Goal: Information Seeking & Learning: Check status

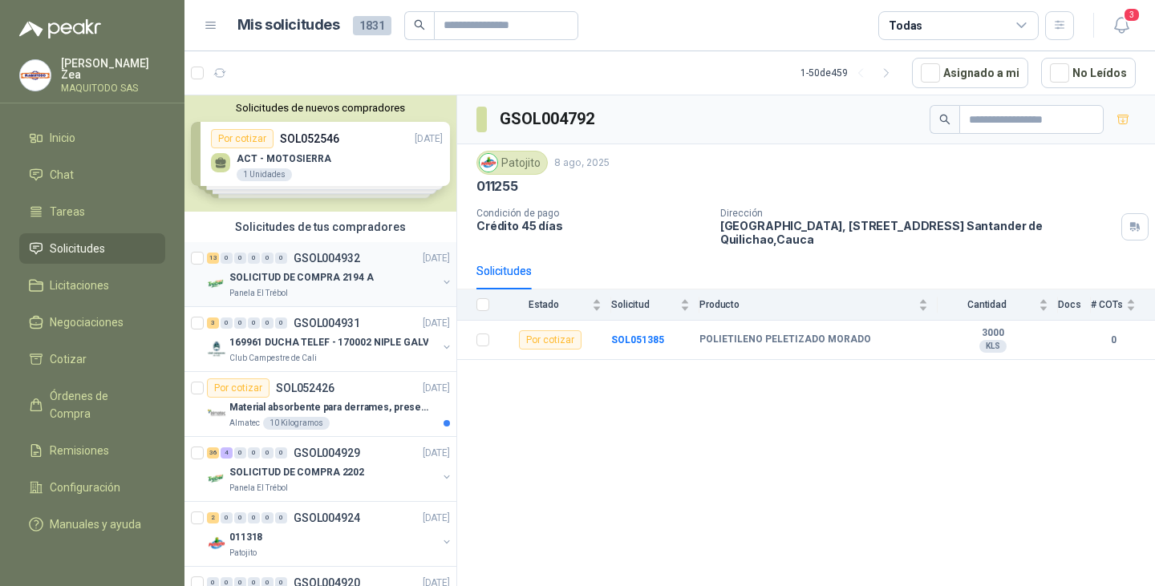
click at [295, 286] on div "SOLICITUD DE COMPRA 2194 A" at bounding box center [333, 277] width 208 height 19
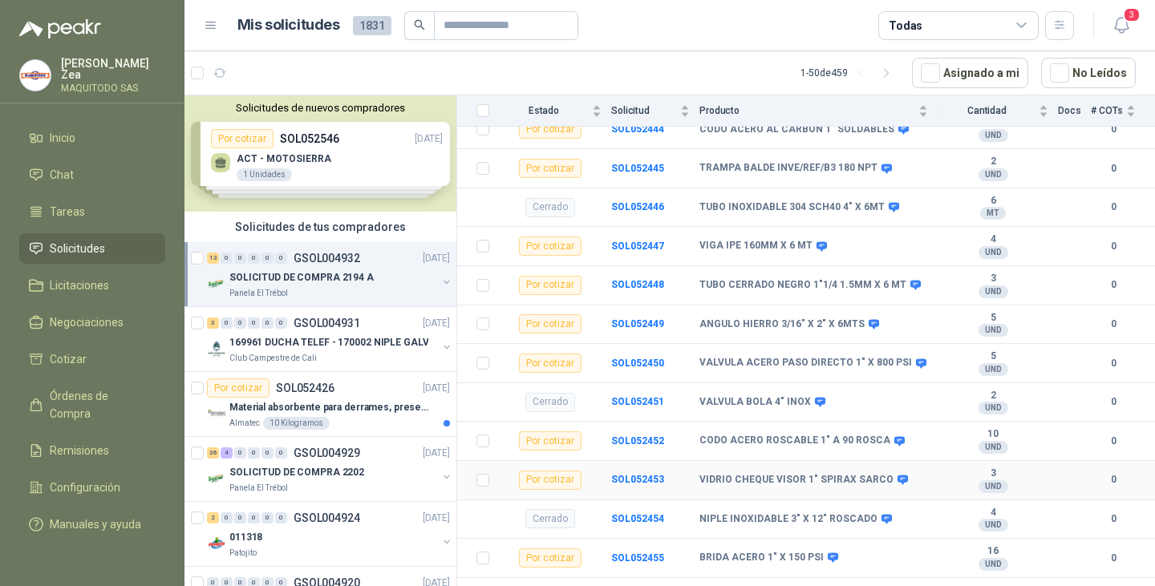
scroll to position [584, 0]
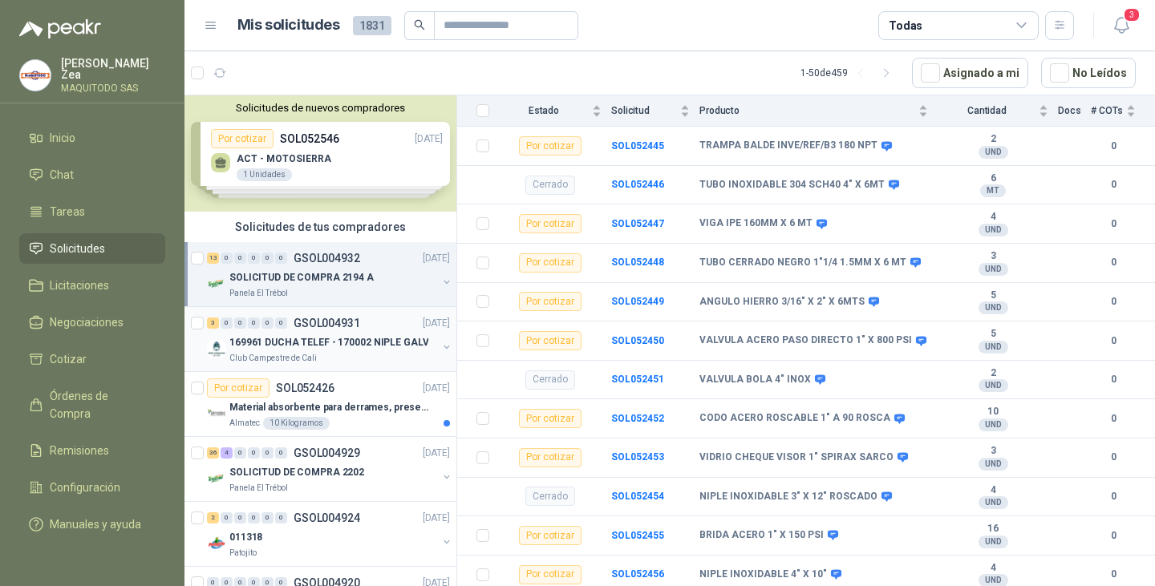
click at [330, 346] on p "169961 DUCHA TELEF - 170002 NIPLE GALV" at bounding box center [328, 342] width 199 height 15
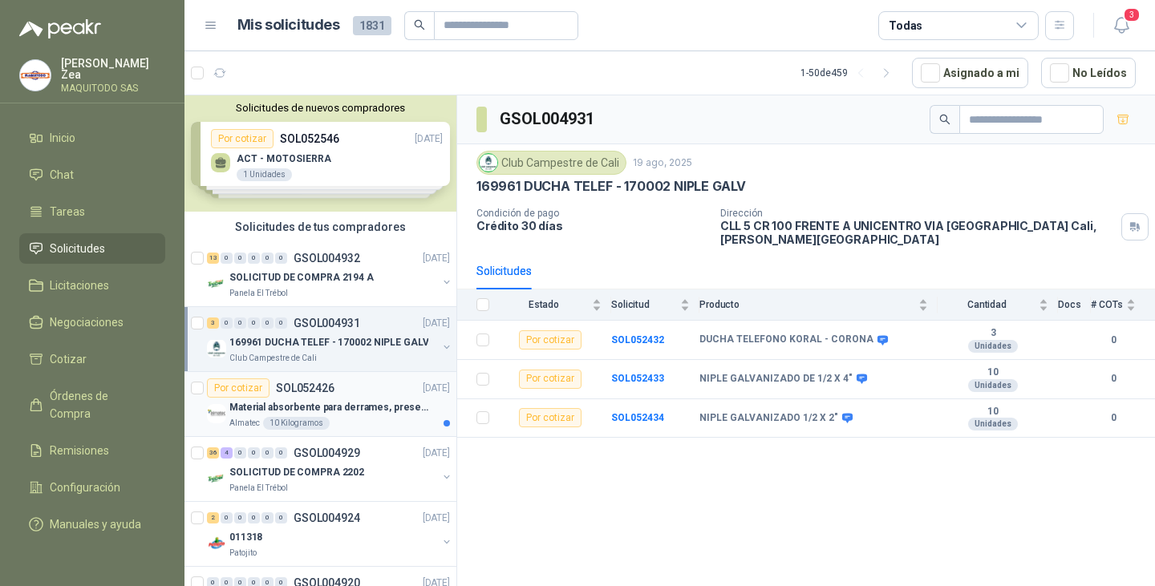
click at [297, 394] on p "SOL052426" at bounding box center [305, 387] width 59 height 11
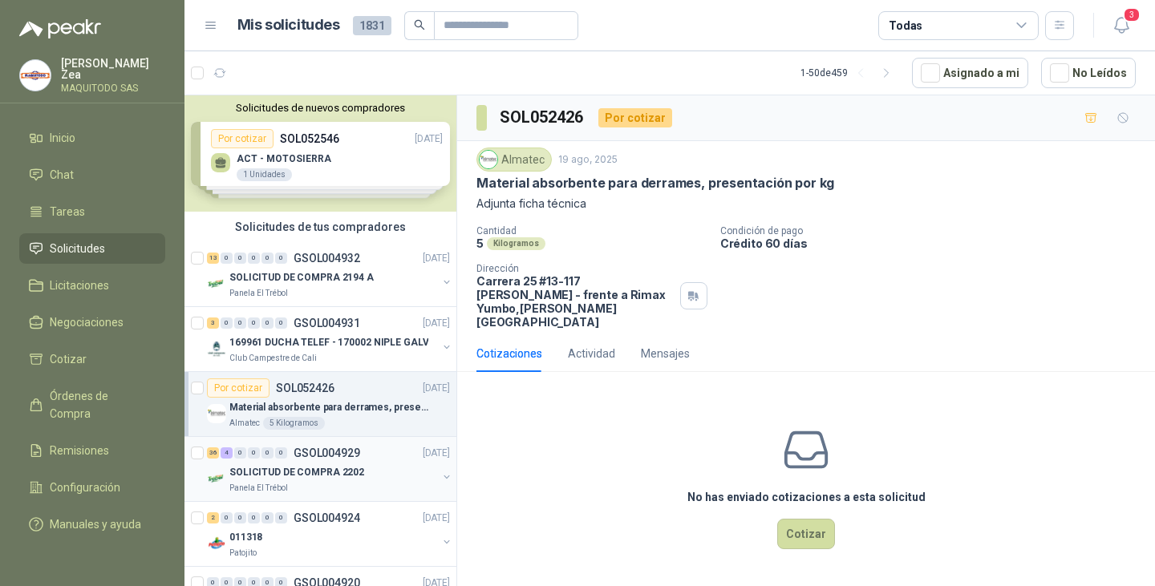
click at [377, 483] on div "Panela El Trébol" at bounding box center [333, 488] width 208 height 13
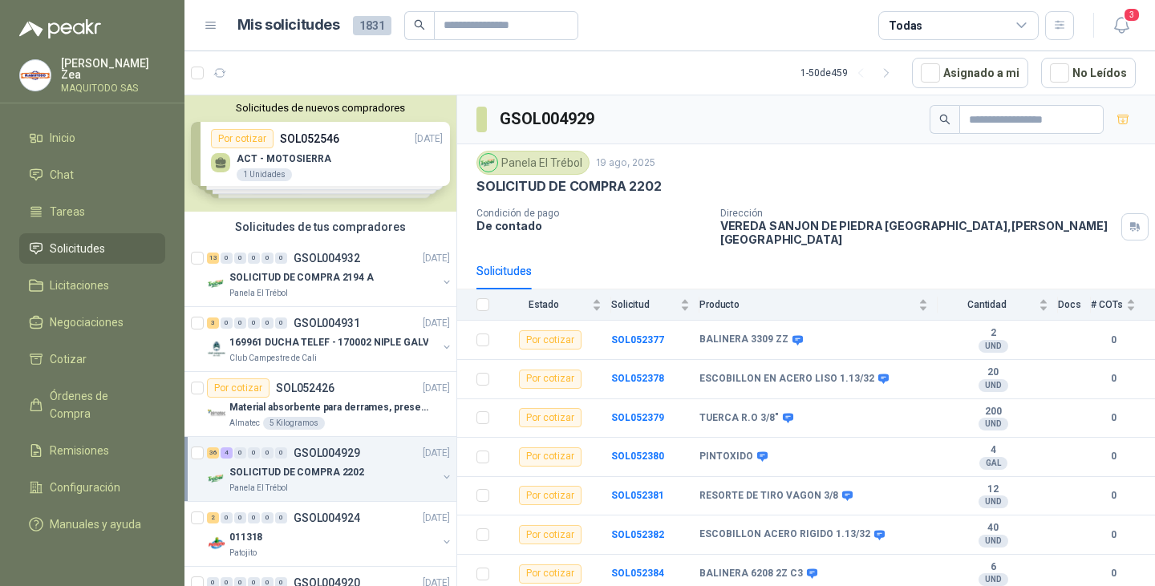
scroll to position [160, 0]
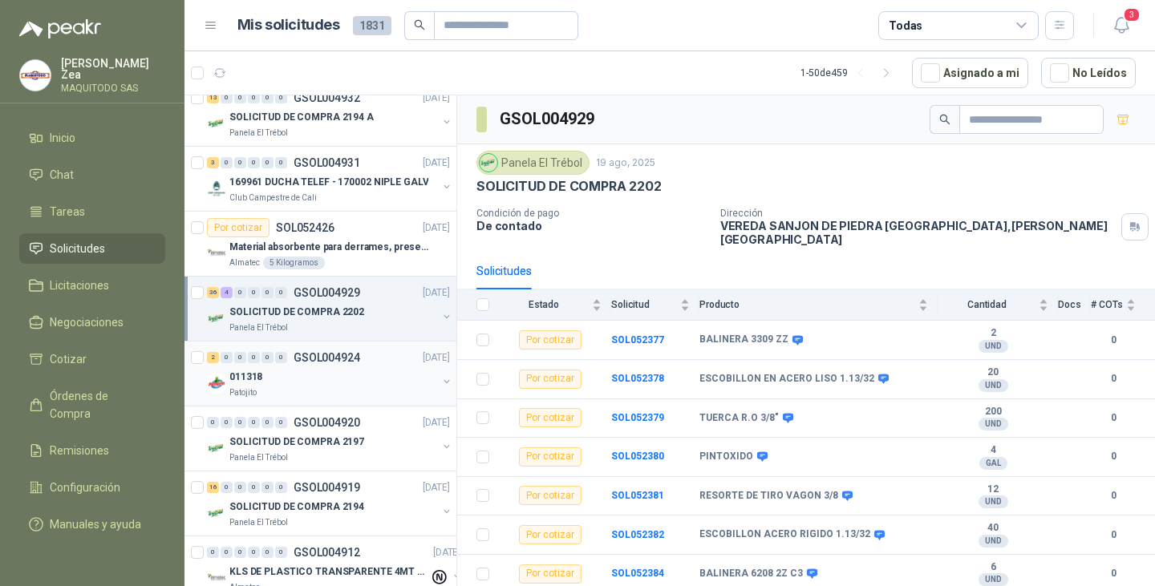
click at [343, 367] on div "011318" at bounding box center [333, 376] width 208 height 19
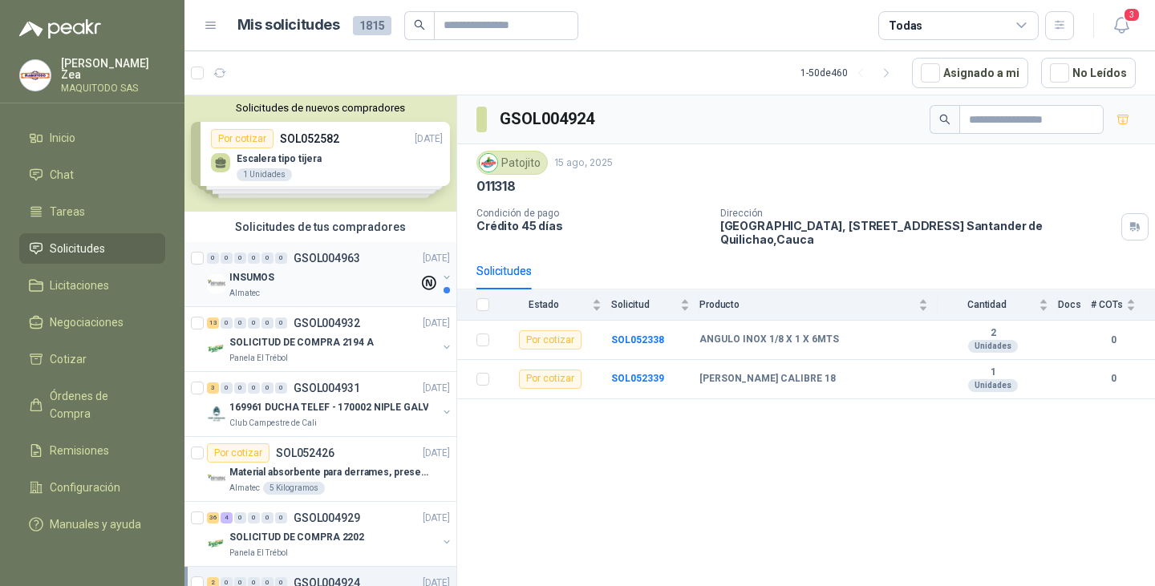
click at [262, 263] on span "0" at bounding box center [267, 258] width 12 height 11
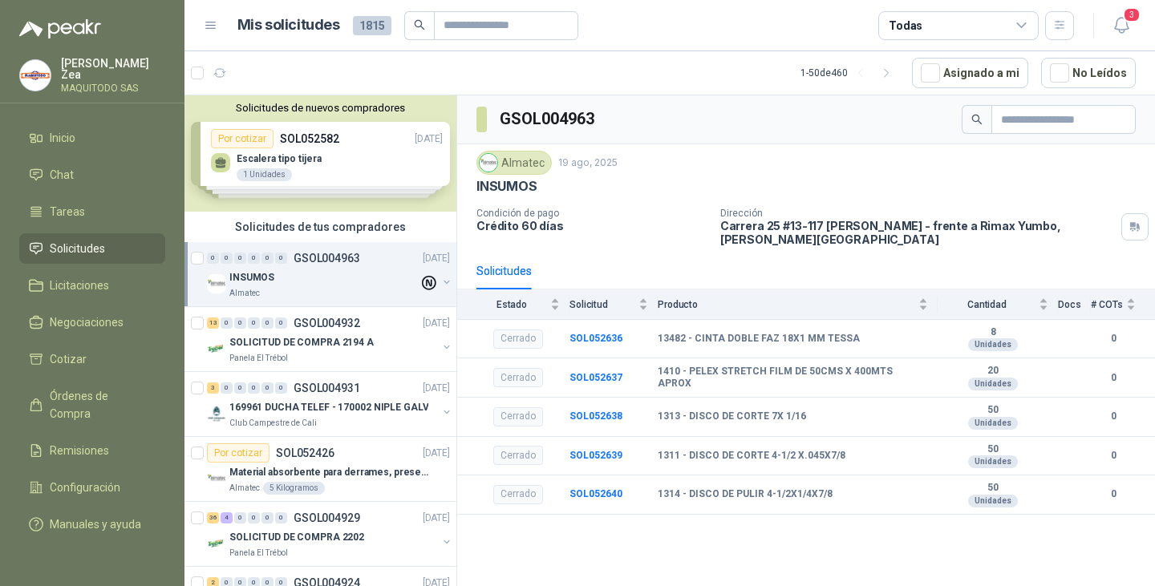
click at [422, 284] on icon at bounding box center [429, 283] width 14 height 14
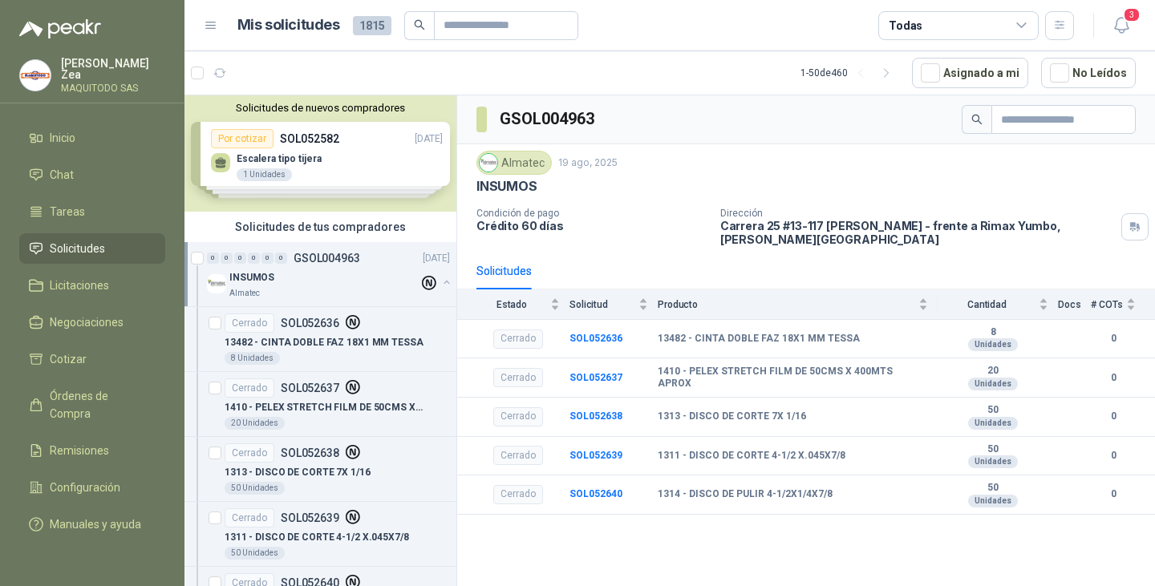
click at [440, 282] on button "button" at bounding box center [446, 282] width 13 height 13
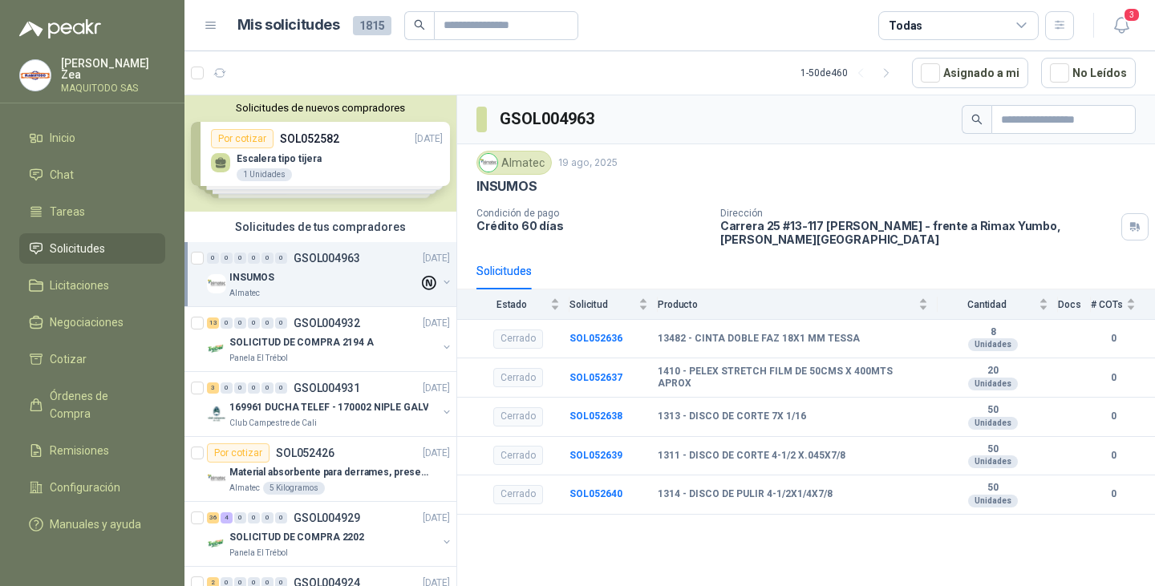
click at [440, 282] on button "button" at bounding box center [446, 282] width 13 height 13
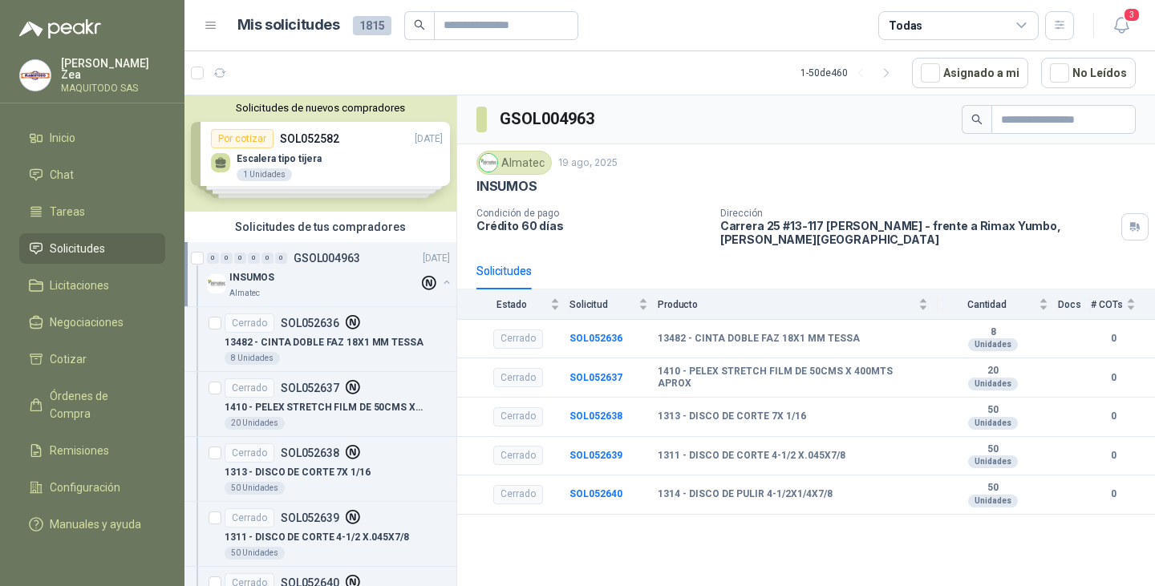
click at [440, 282] on button "button" at bounding box center [446, 282] width 13 height 13
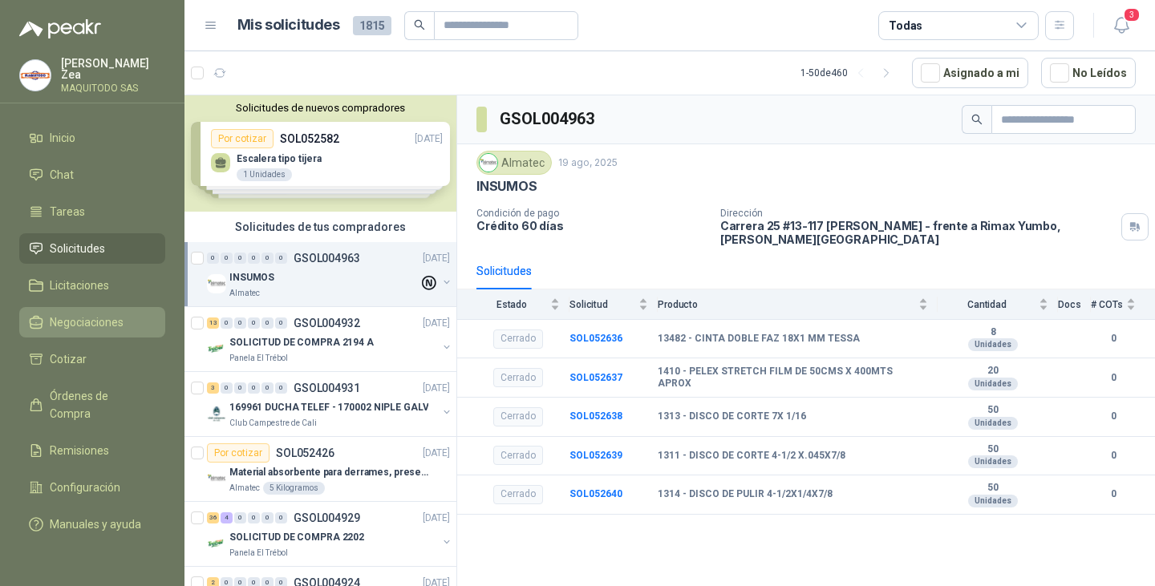
click at [93, 317] on span "Negociaciones" at bounding box center [87, 323] width 74 height 18
